Goal: Task Accomplishment & Management: Use online tool/utility

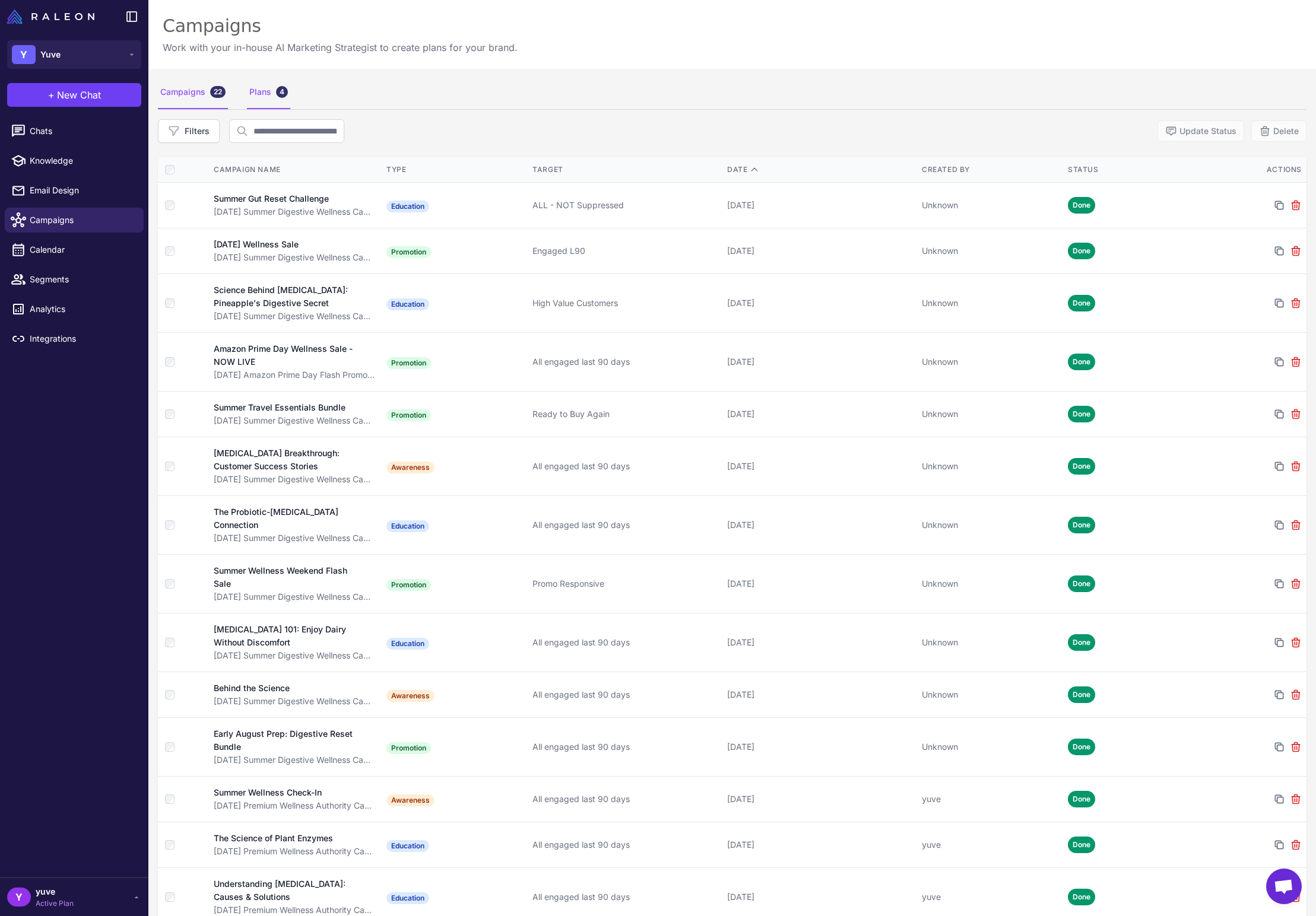
click at [266, 92] on div "Plans 4" at bounding box center [268, 92] width 44 height 33
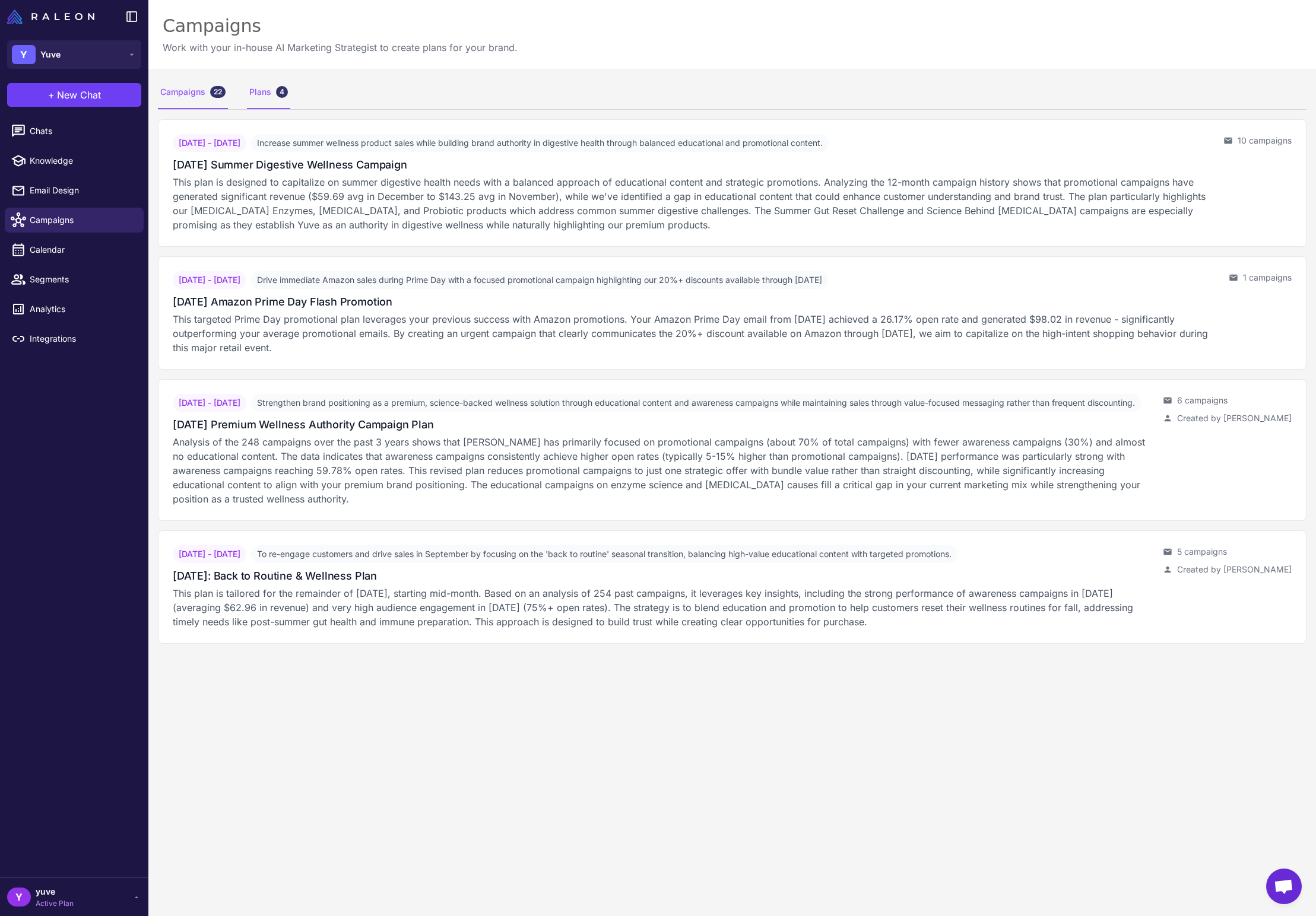
click at [200, 97] on div "Campaigns 22" at bounding box center [193, 92] width 70 height 33
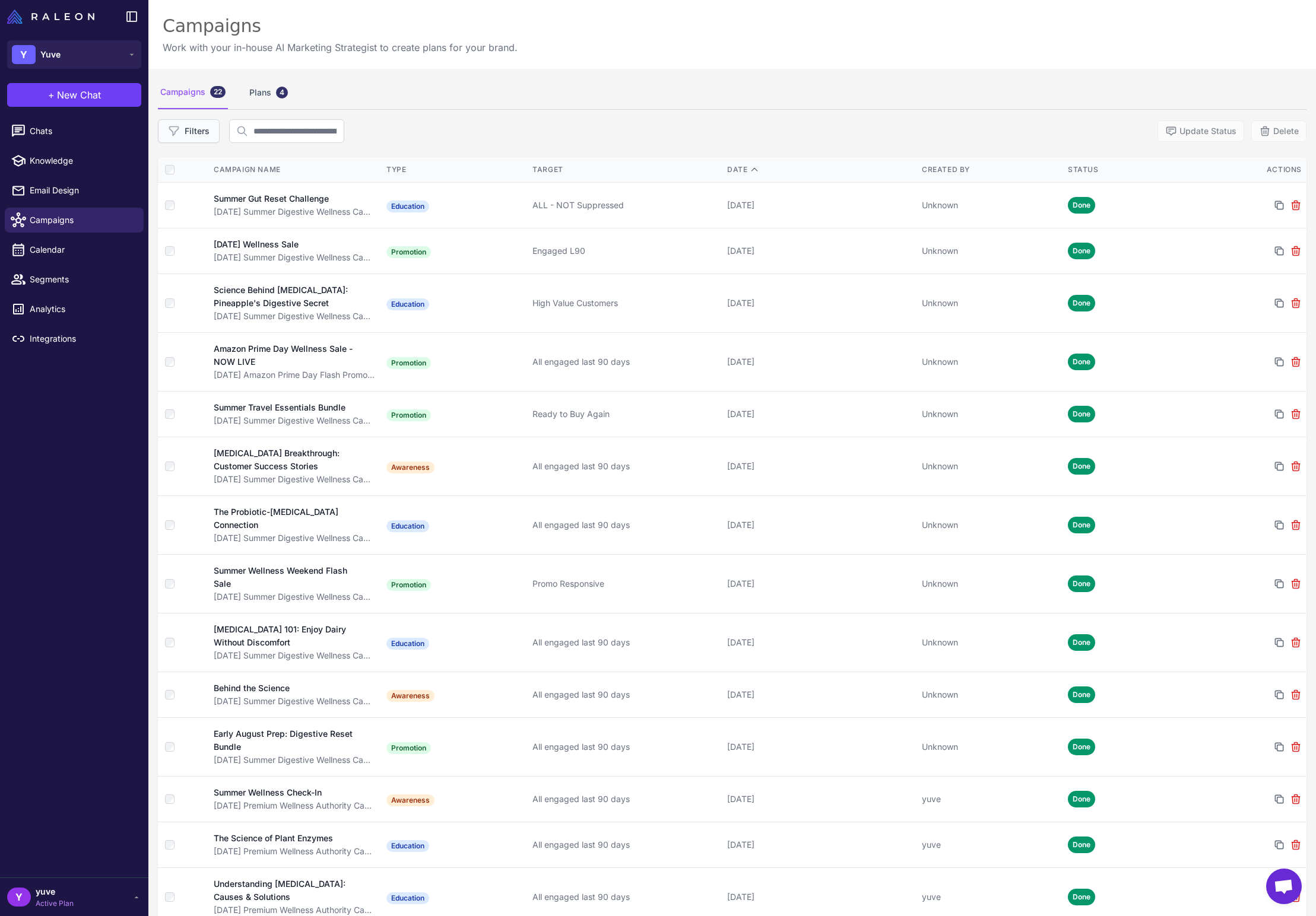
click at [208, 127] on button "Filters" at bounding box center [189, 131] width 62 height 24
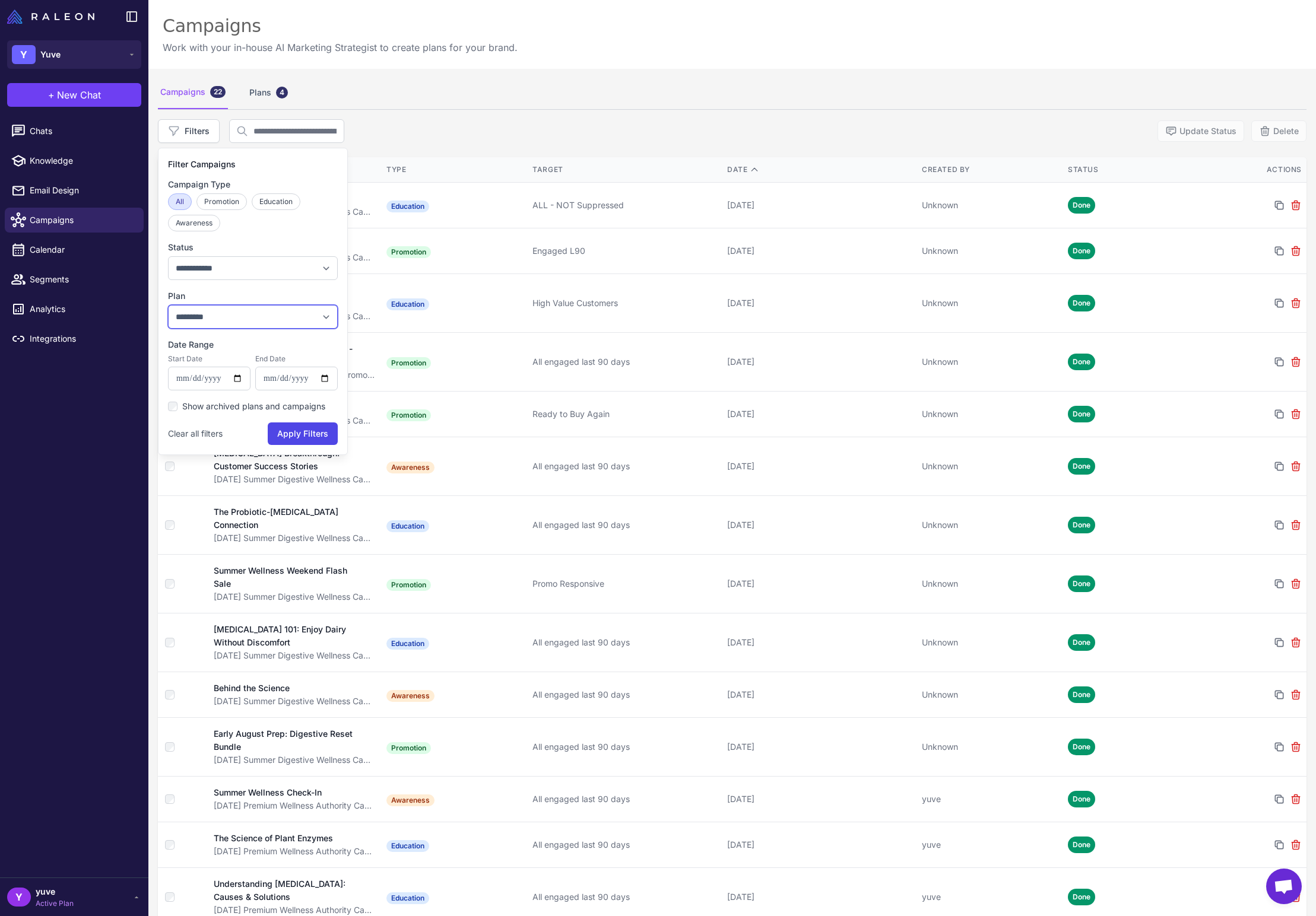
select select "****"
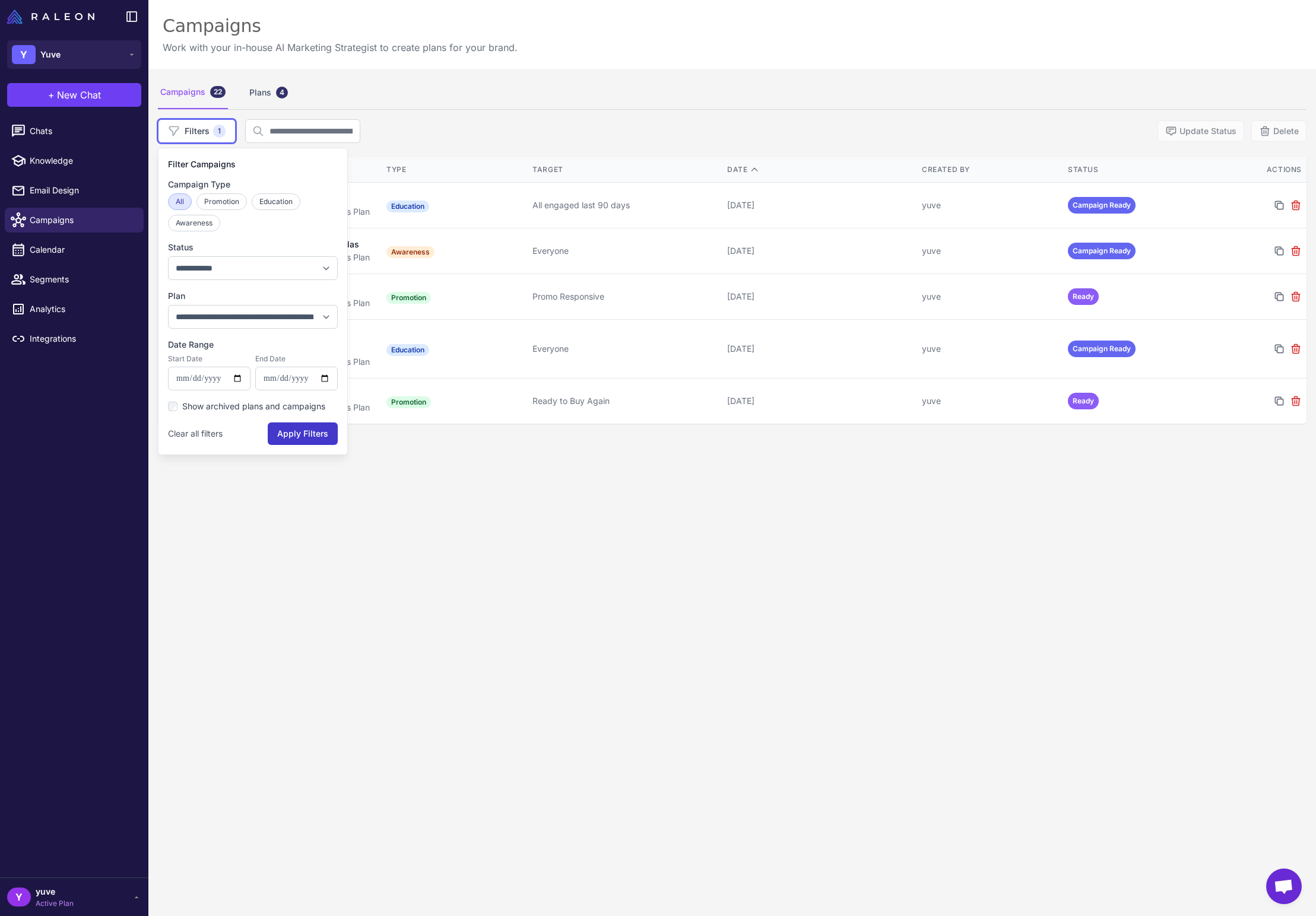
click at [308, 431] on button "Apply Filters" at bounding box center [302, 434] width 70 height 23
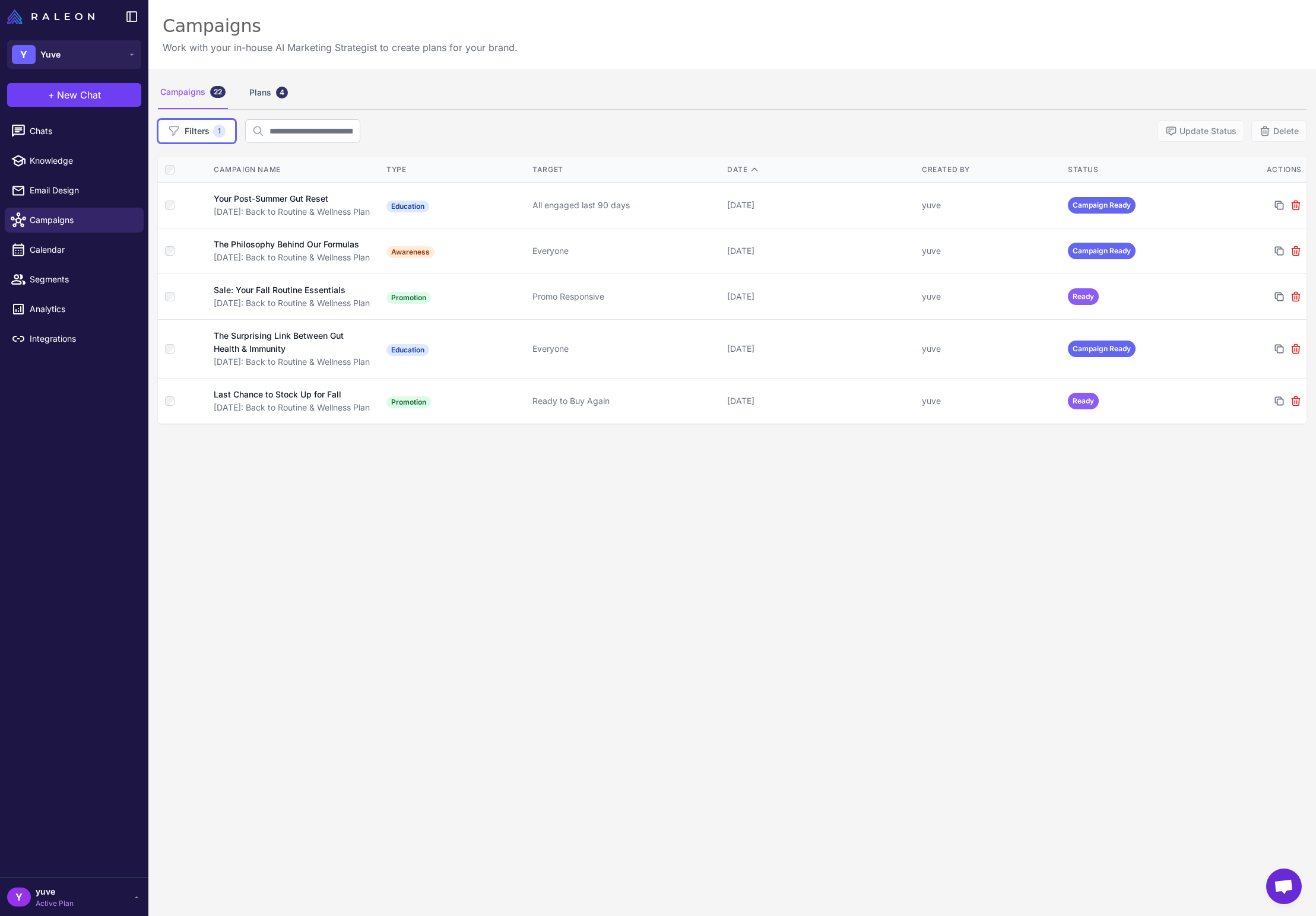
click at [812, 546] on div "Campaigns 22 Plans 4 Filters 1 Update Status Delete Campaign Name Type Target D…" at bounding box center [732, 526] width 1168 height 916
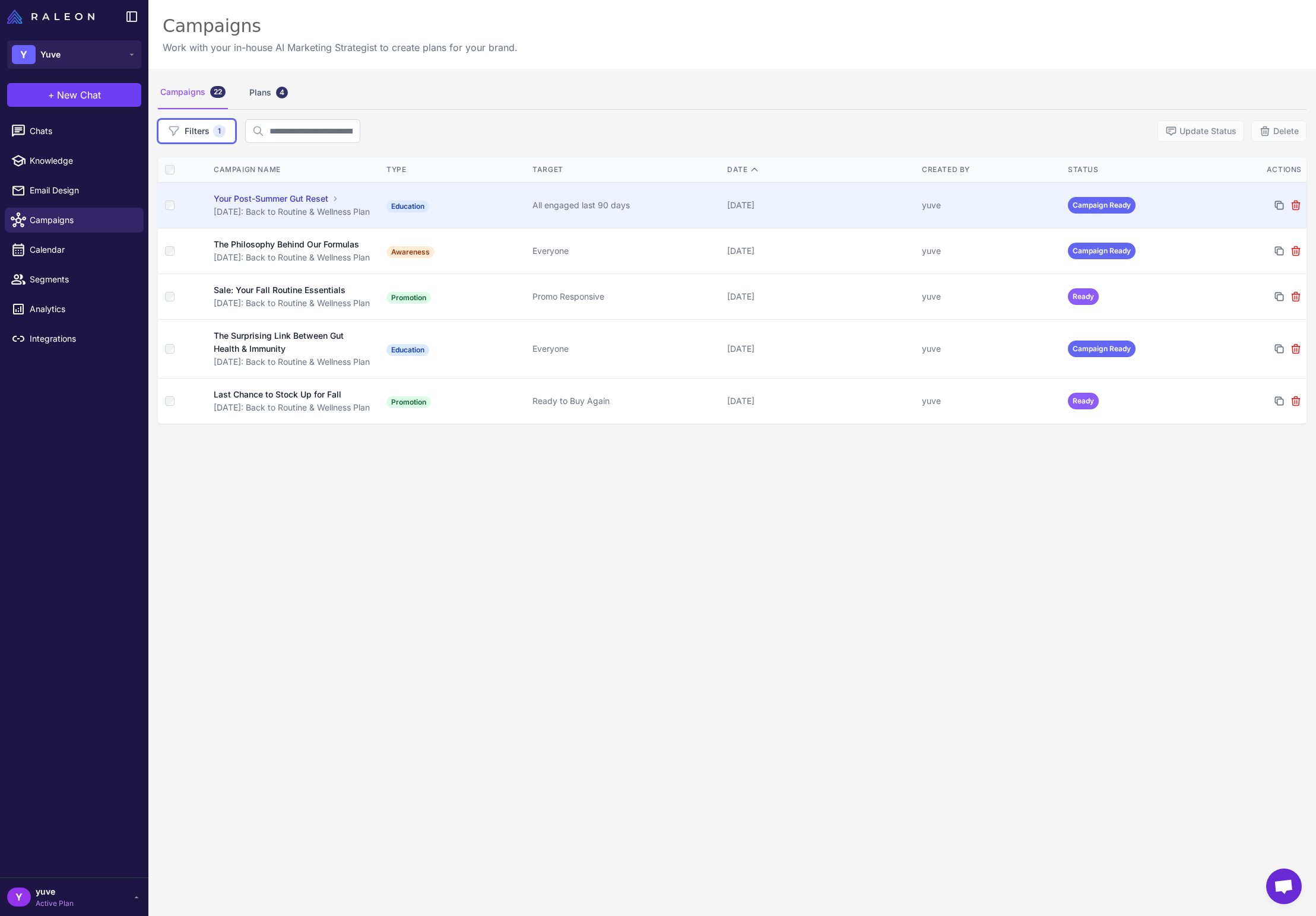
click at [1193, 197] on td "Campaign Ready" at bounding box center [1136, 206] width 146 height 46
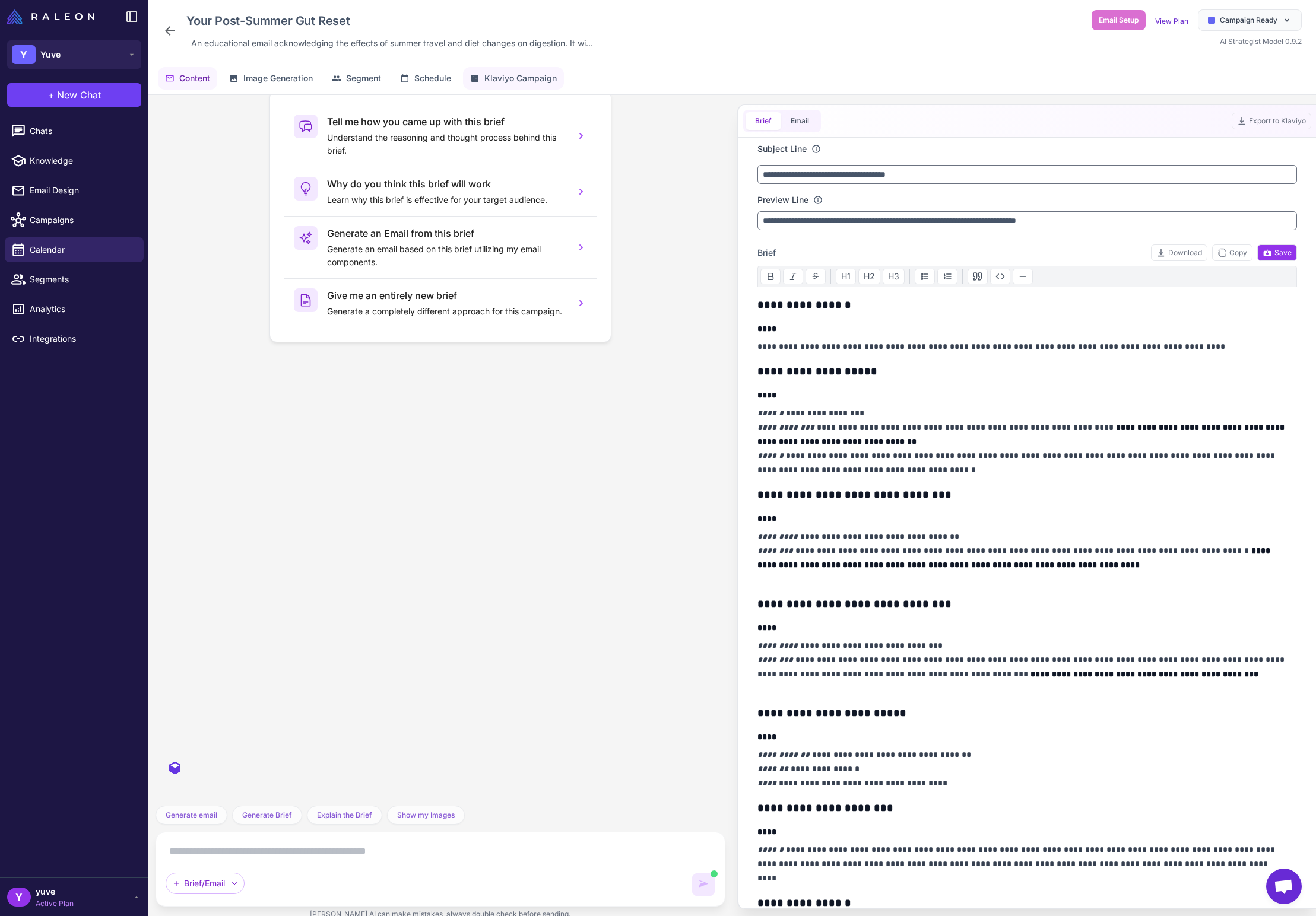
scroll to position [3863, 0]
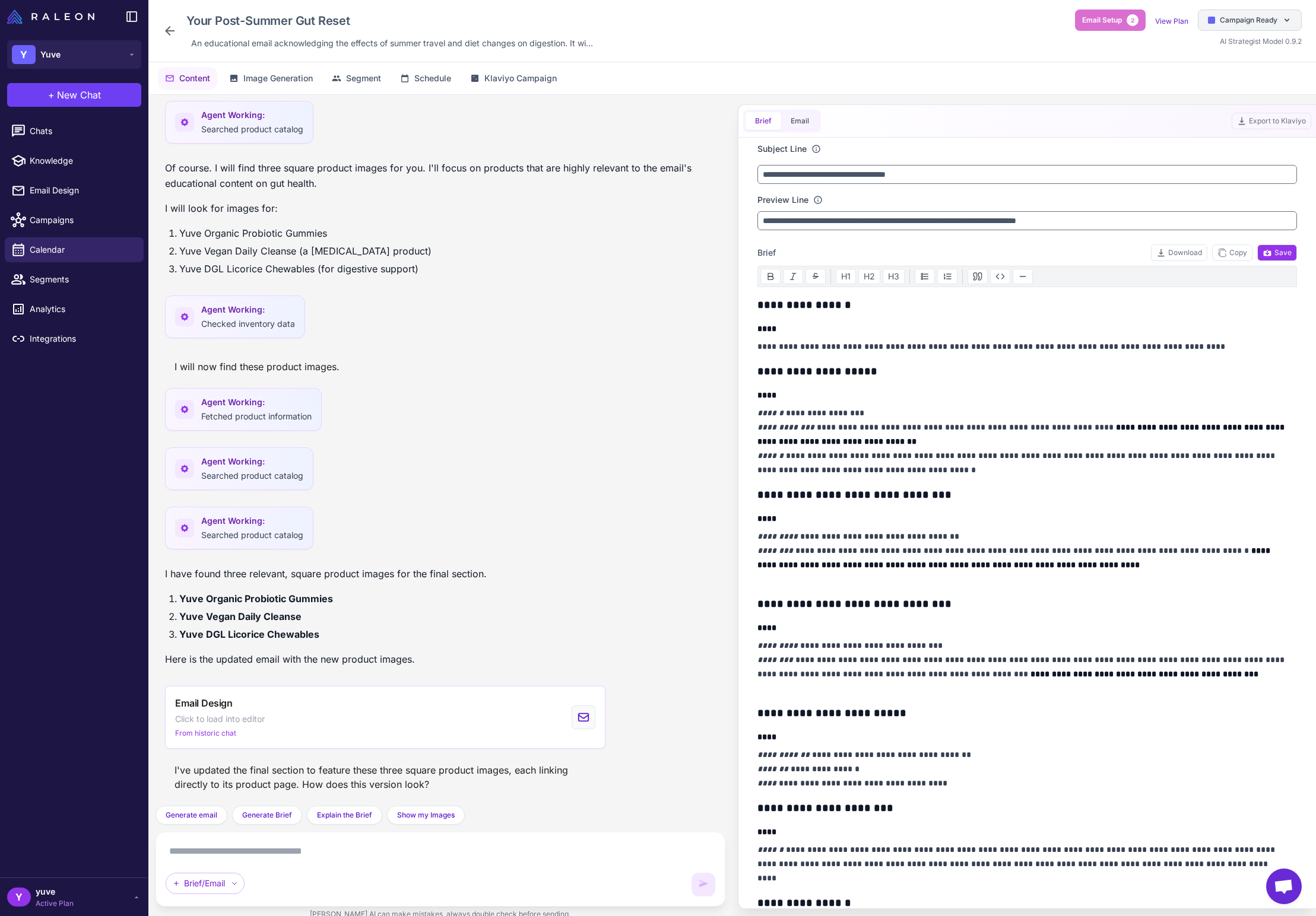
click at [1244, 22] on span "Campaign Ready" at bounding box center [1249, 20] width 58 height 11
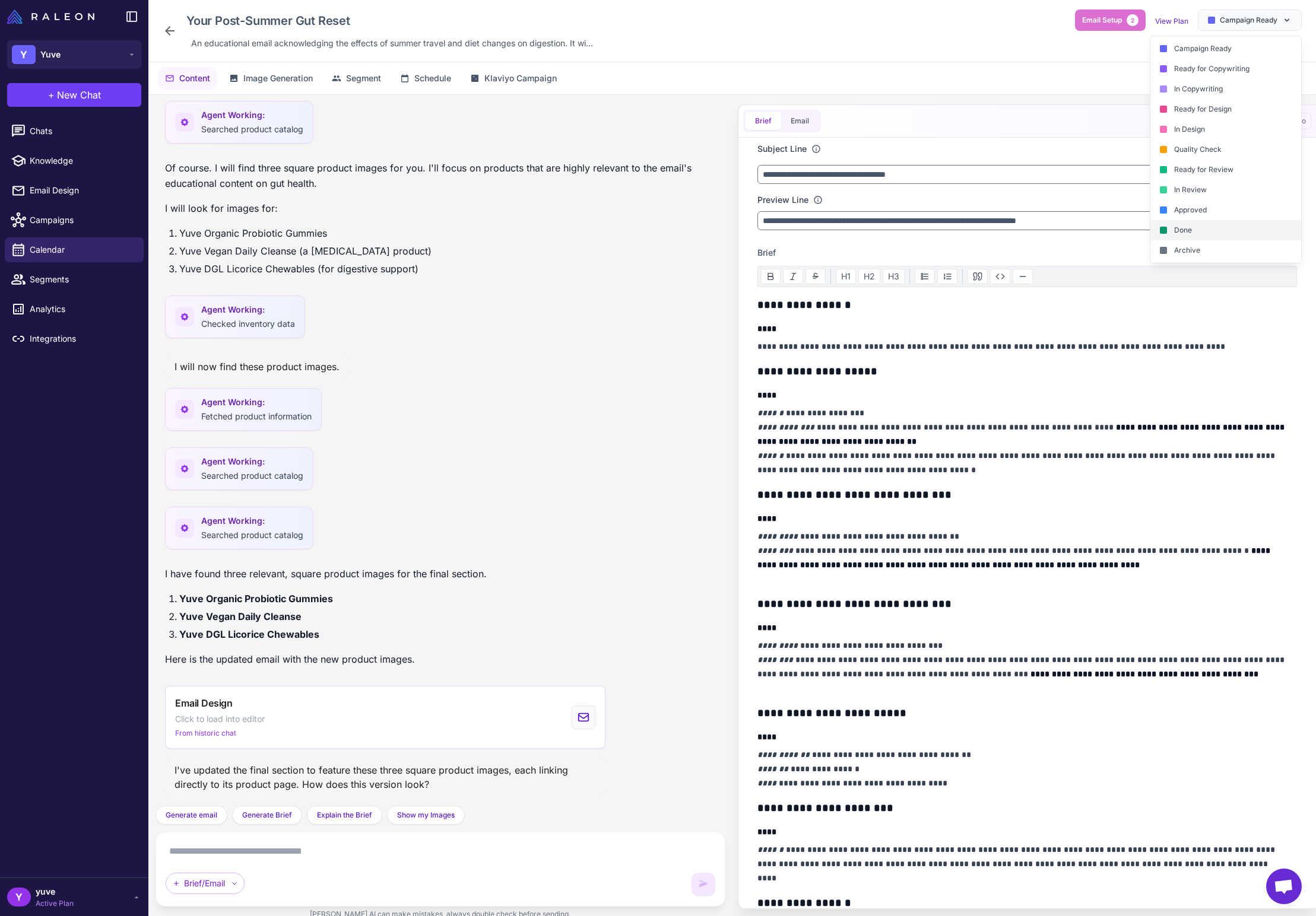
click at [1215, 234] on div "Done" at bounding box center [1226, 230] width 151 height 20
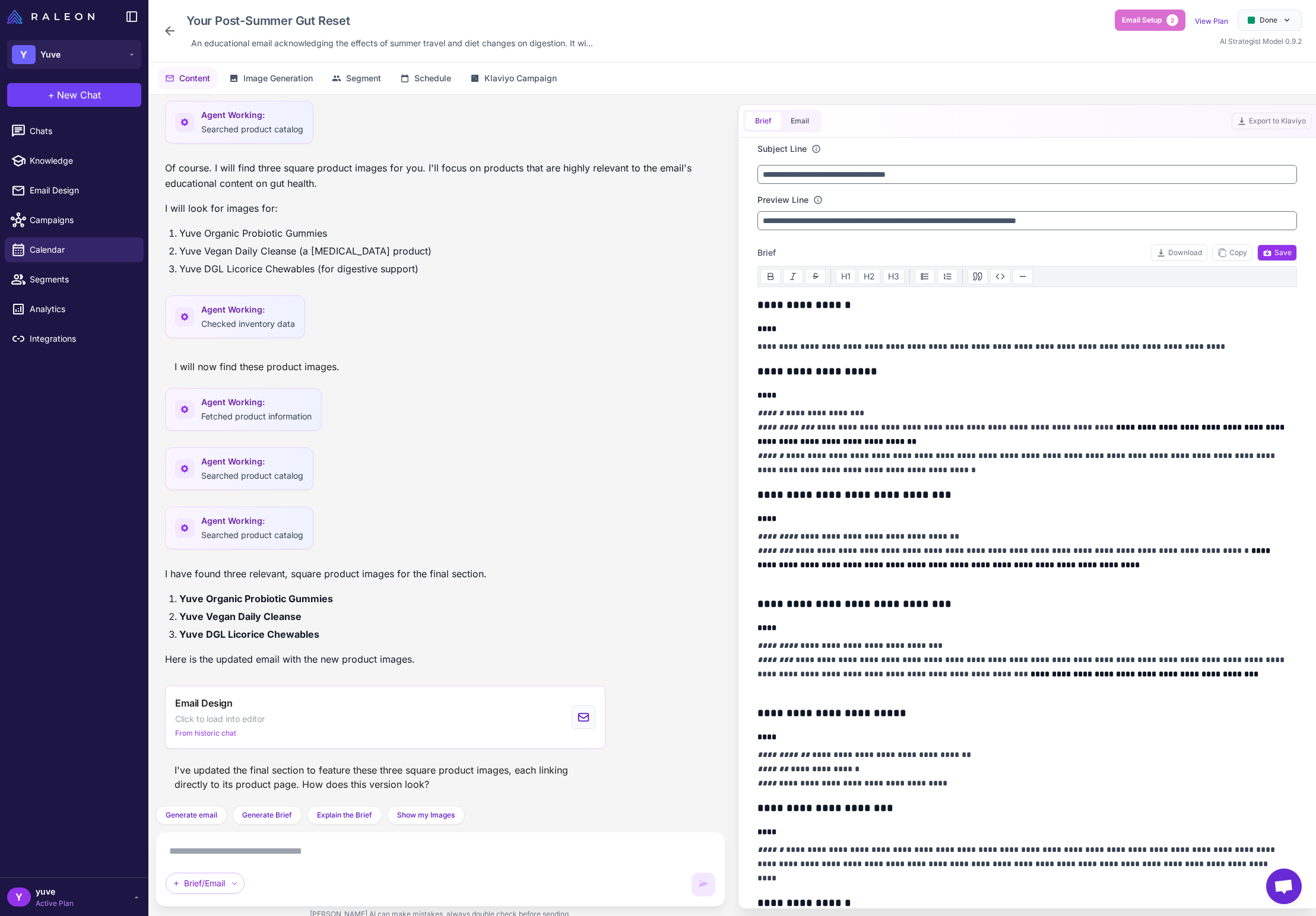
click at [174, 24] on icon at bounding box center [170, 31] width 14 height 14
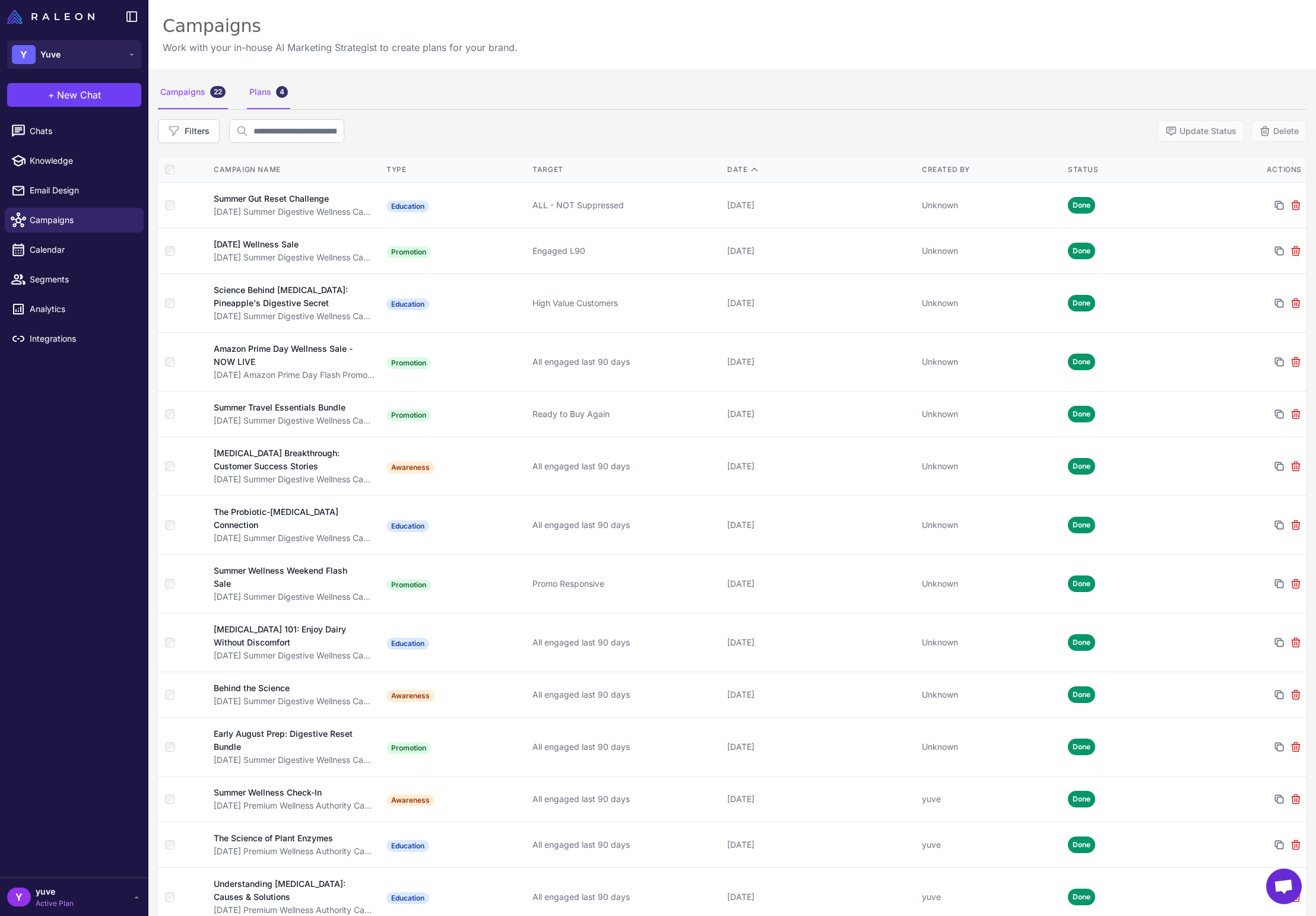
click at [269, 93] on div "Plans 4" at bounding box center [268, 92] width 44 height 33
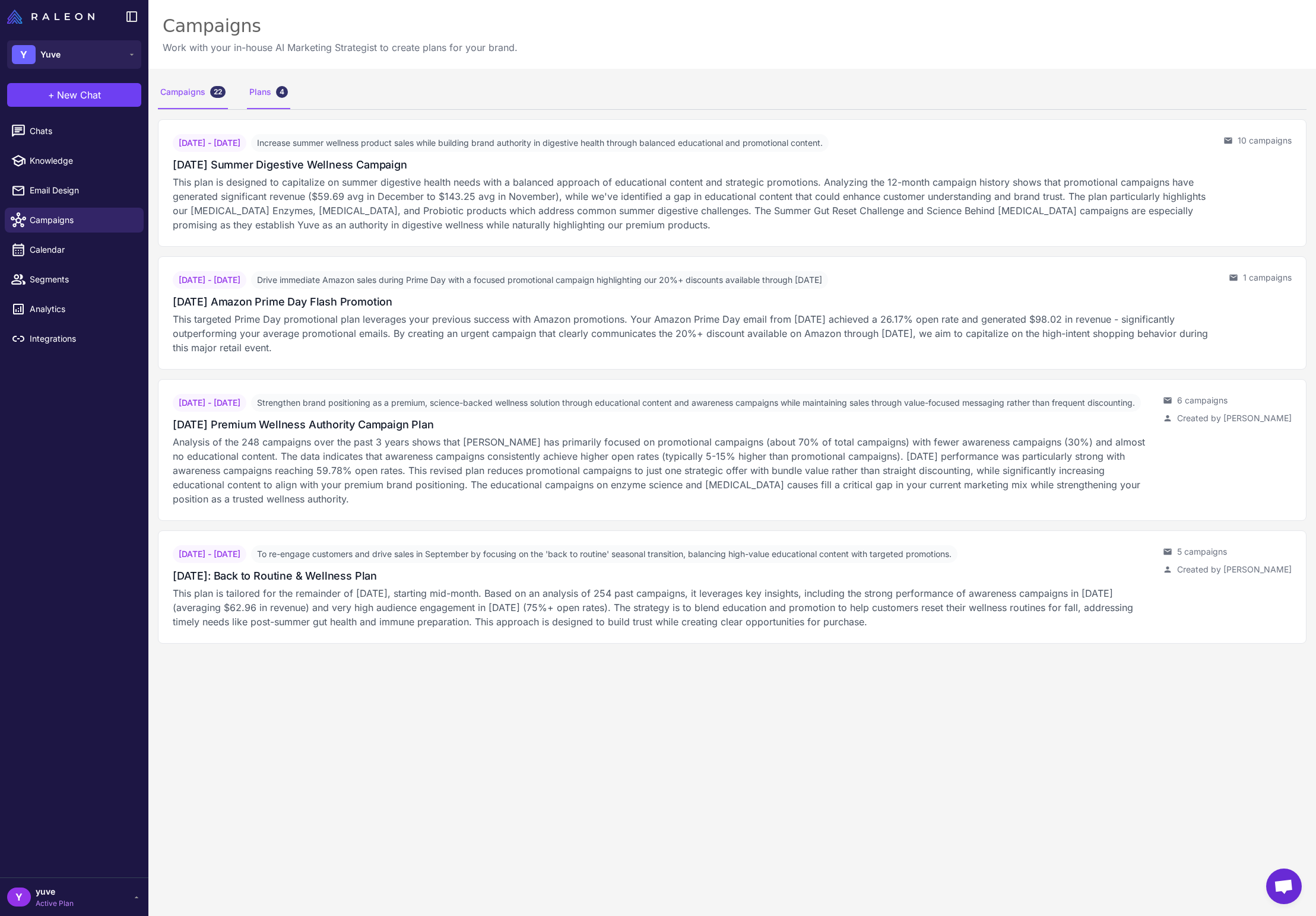
click at [193, 86] on div "Campaigns 22" at bounding box center [193, 92] width 70 height 33
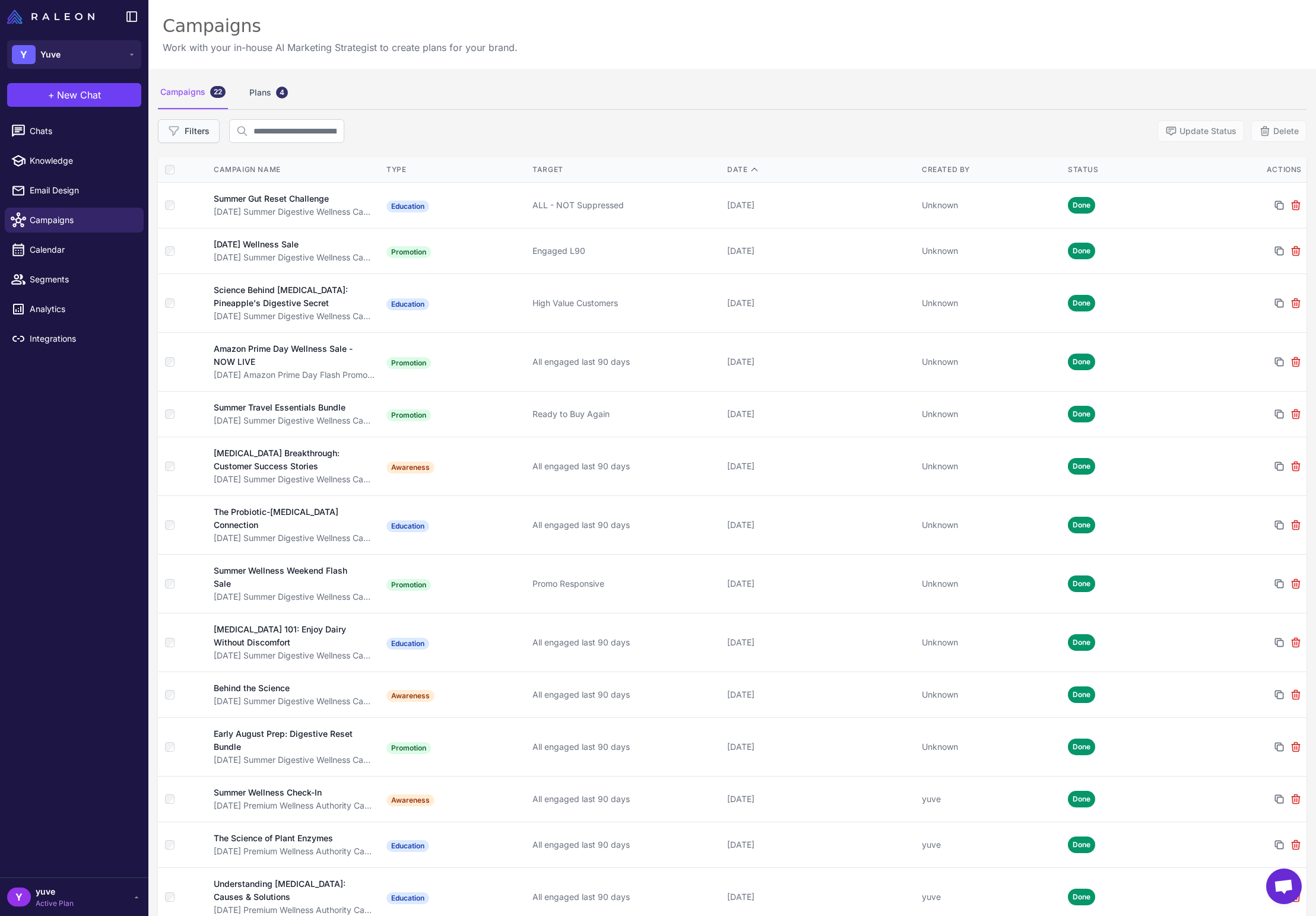
click at [205, 129] on button "Filters" at bounding box center [189, 131] width 62 height 24
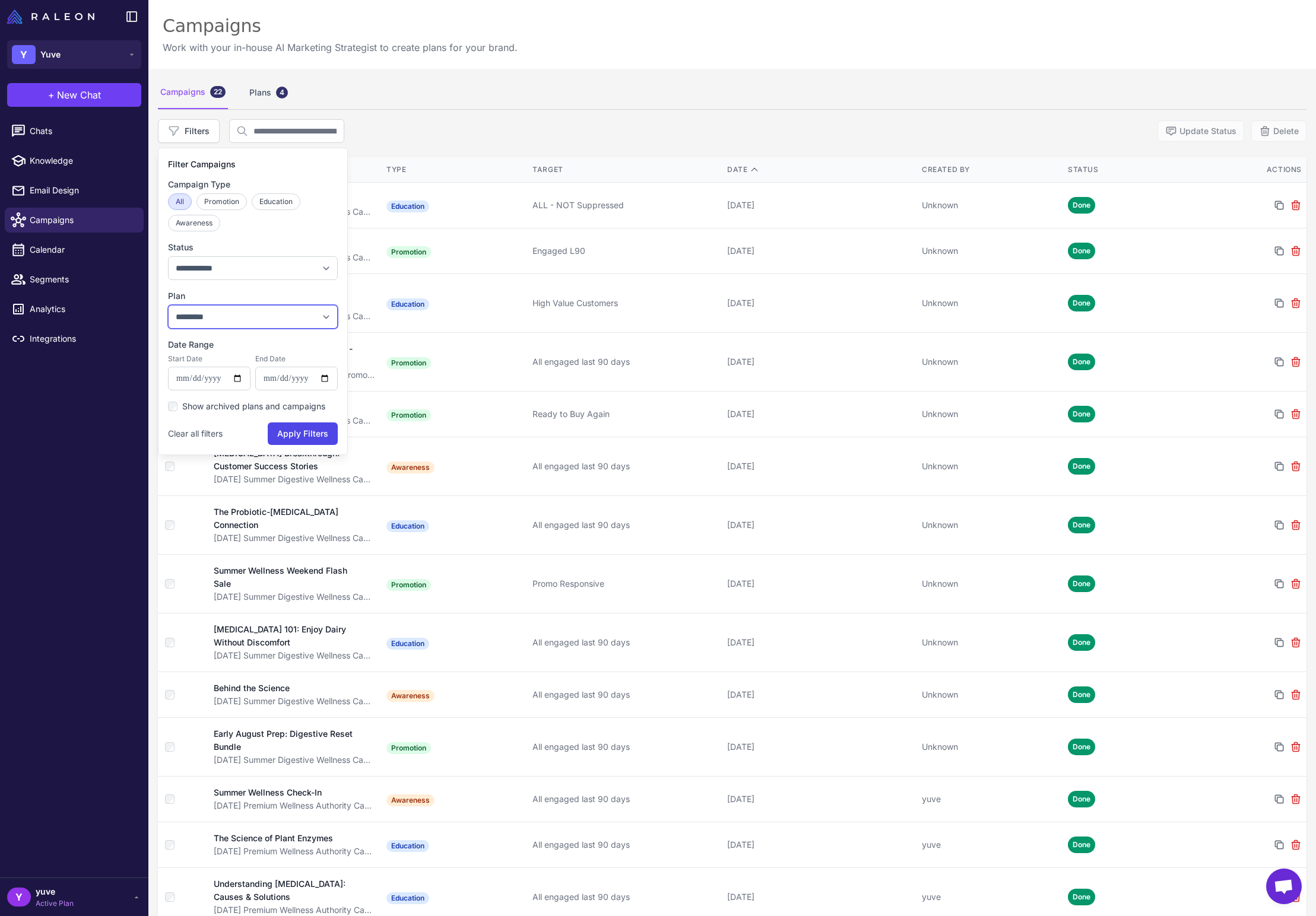
select select "****"
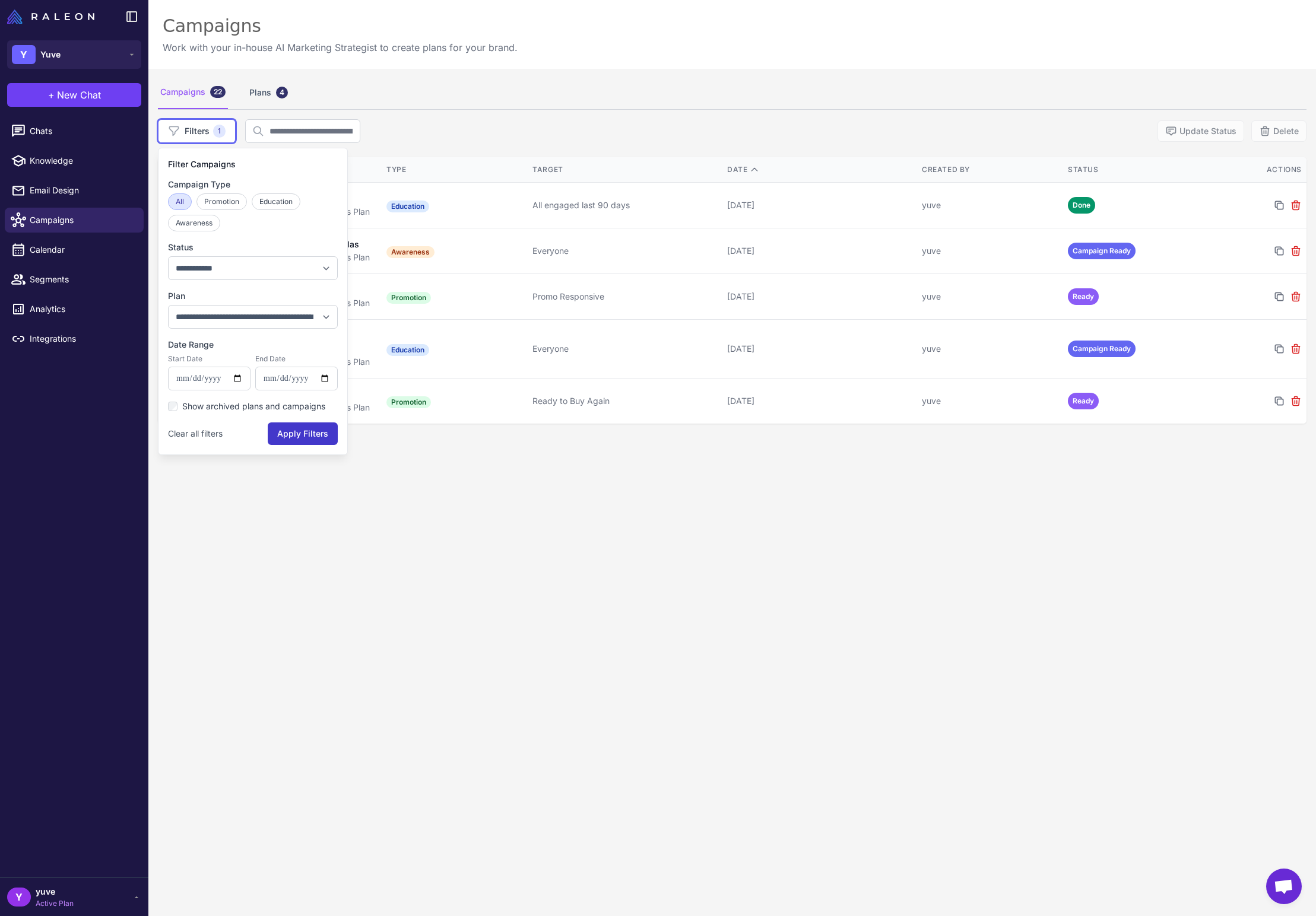
click at [294, 431] on button "Apply Filters" at bounding box center [302, 434] width 70 height 23
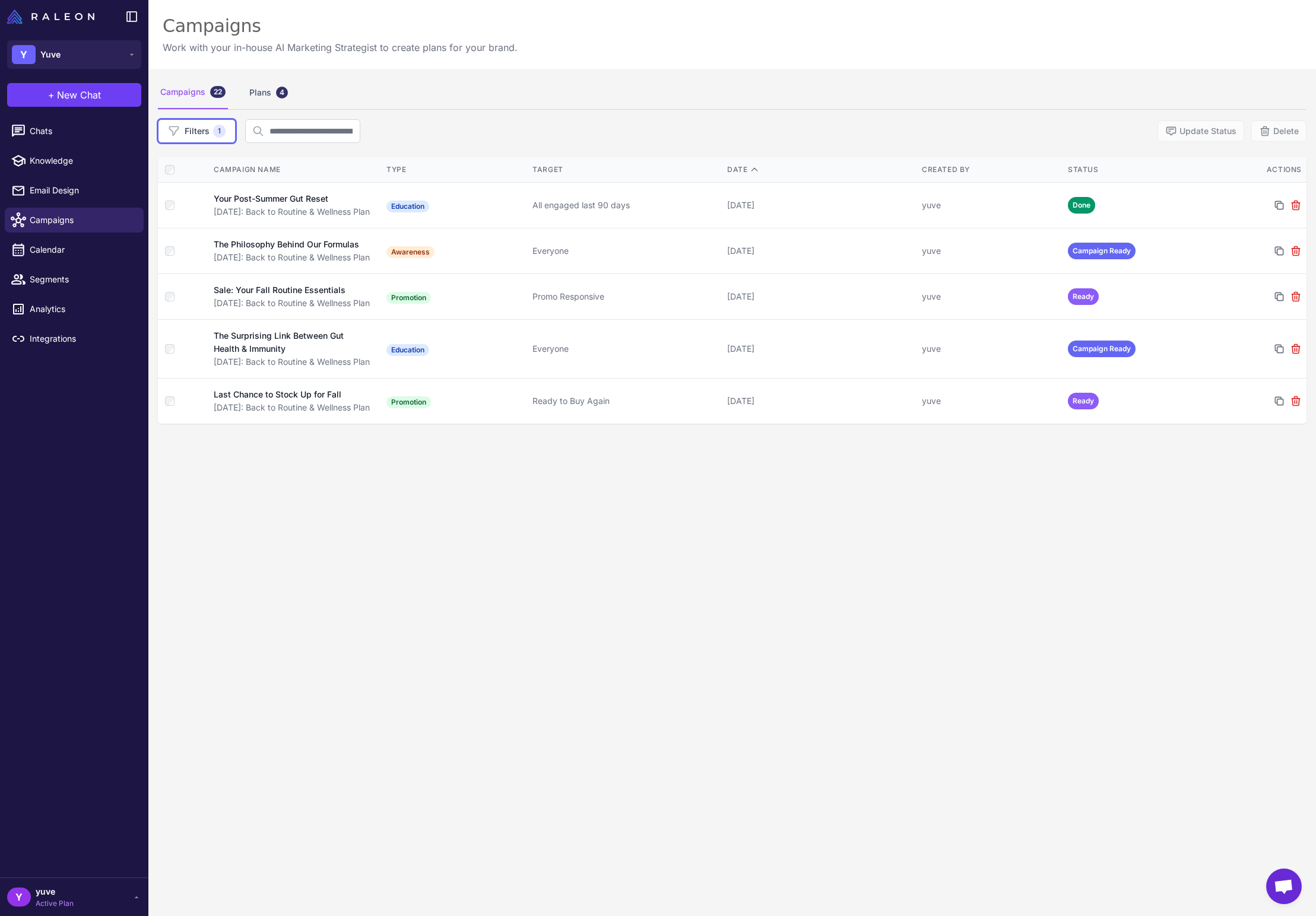
click at [783, 545] on div "Campaigns 22 Plans 4 Filters 1 Update Status Delete Campaign Name Type Target D…" at bounding box center [732, 526] width 1168 height 916
